Goal: Transaction & Acquisition: Book appointment/travel/reservation

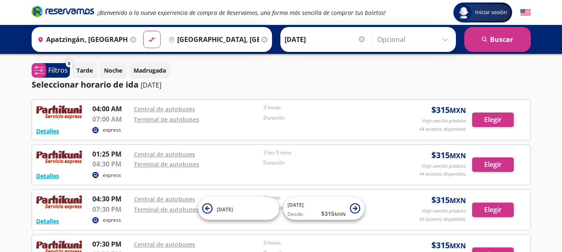
click at [0, 106] on div "Iniciar sesión Iniciar sesión ¡Bienvenido a la nueva experiencia de compra de R…" at bounding box center [281, 194] width 562 height 388
click at [107, 42] on input "Apatzingán, [GEOGRAPHIC_DATA]" at bounding box center [81, 39] width 94 height 21
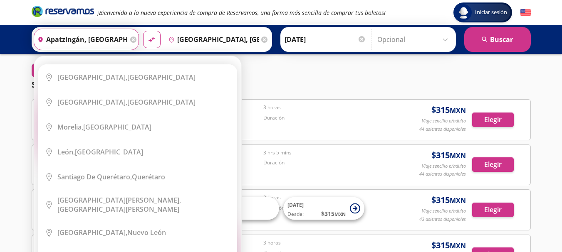
click at [150, 42] on icon "material-symbols:compare-arrows-rounded" at bounding box center [152, 39] width 8 height 9
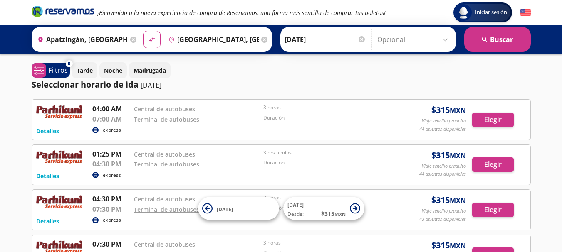
type input "[GEOGRAPHIC_DATA], [GEOGRAPHIC_DATA]"
type input "Apatzingán, [GEOGRAPHIC_DATA]"
drag, startPoint x: 500, startPoint y: 45, endPoint x: 247, endPoint y: 52, distance: 253.4
click at [247, 52] on div "Origen heroicons:map-pin-20-solid [GEOGRAPHIC_DATA], [GEOGRAPHIC_DATA] Destino …" at bounding box center [281, 39] width 562 height 29
click at [330, 42] on input "[DATE]" at bounding box center [326, 39] width 82 height 21
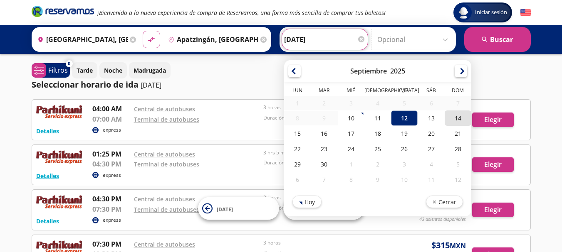
click at [455, 118] on div "14" at bounding box center [457, 118] width 27 height 15
type input "[DATE]"
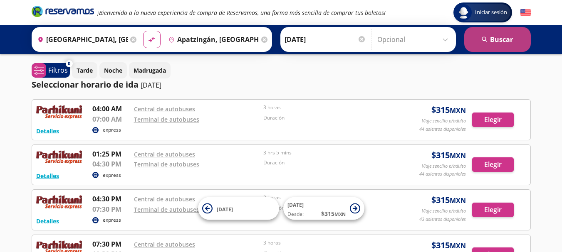
click at [497, 39] on button "search [GEOGRAPHIC_DATA]" at bounding box center [497, 39] width 67 height 25
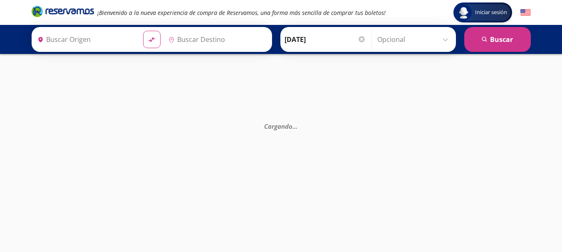
type input "Apatzingán, [GEOGRAPHIC_DATA]"
type input "[GEOGRAPHIC_DATA], [GEOGRAPHIC_DATA]"
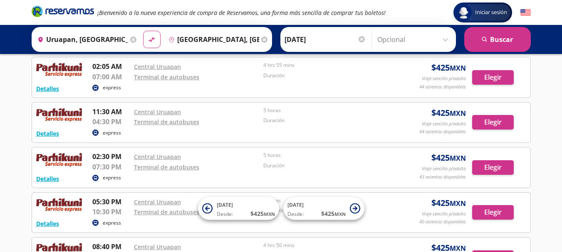
scroll to position [22, 0]
